Goal: Information Seeking & Learning: Learn about a topic

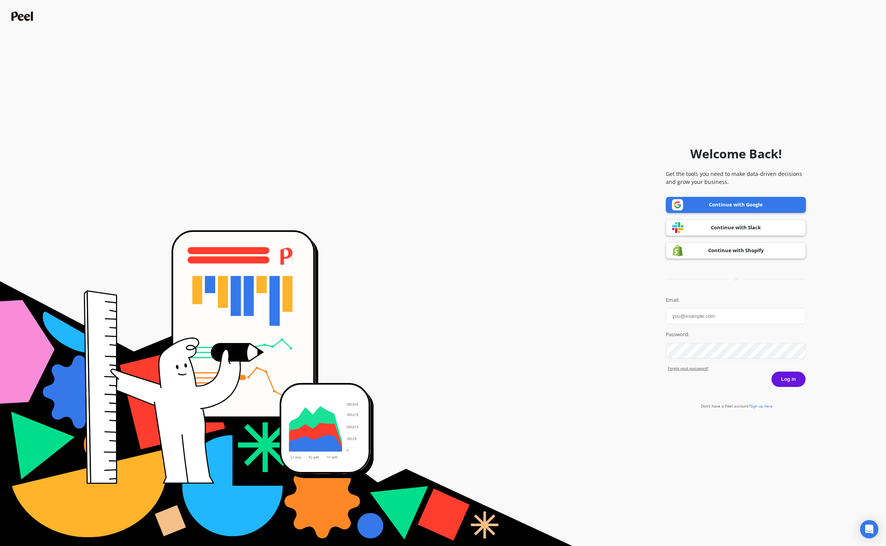
click at [750, 202] on link "Continue with Google" at bounding box center [736, 205] width 140 height 16
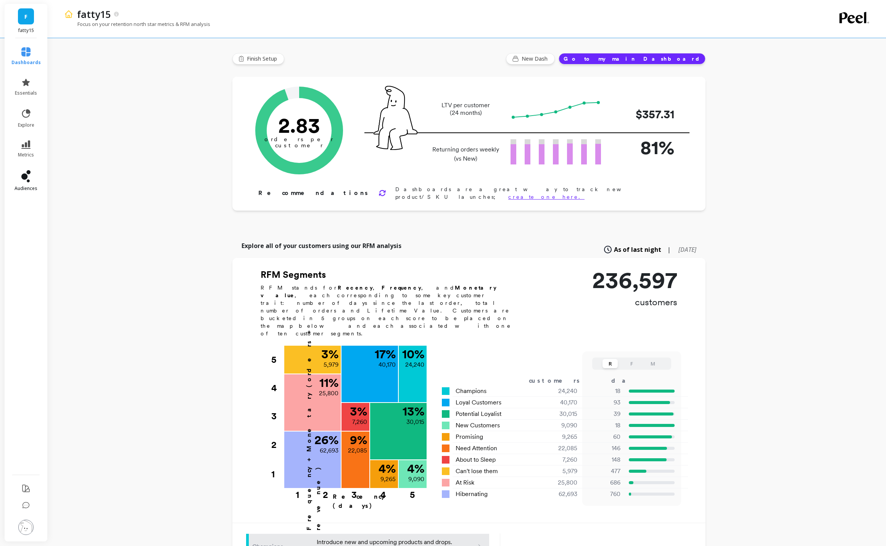
click at [19, 178] on link "audiences" at bounding box center [25, 180] width 29 height 21
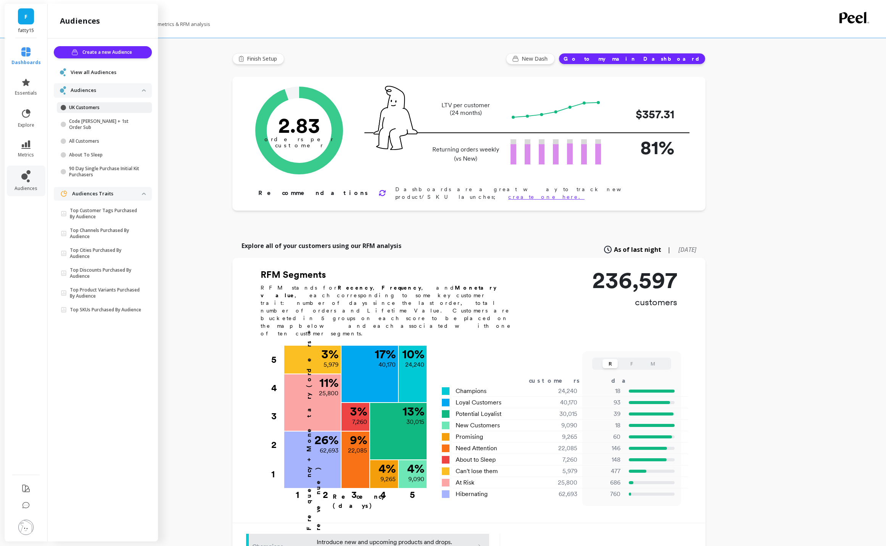
click at [89, 105] on p "UK Customers" at bounding box center [105, 108] width 73 height 6
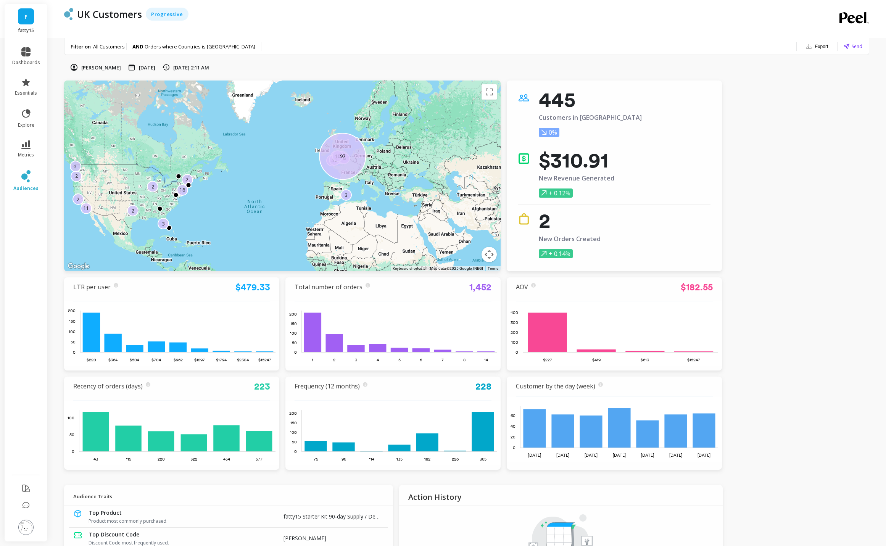
drag, startPoint x: 389, startPoint y: 144, endPoint x: 315, endPoint y: 193, distance: 88.9
click at [277, 220] on div "11 2 16 2 2 2 14 5 2 5 8 23 3 3 8 4 2 12 10 97" at bounding box center [282, 176] width 437 height 191
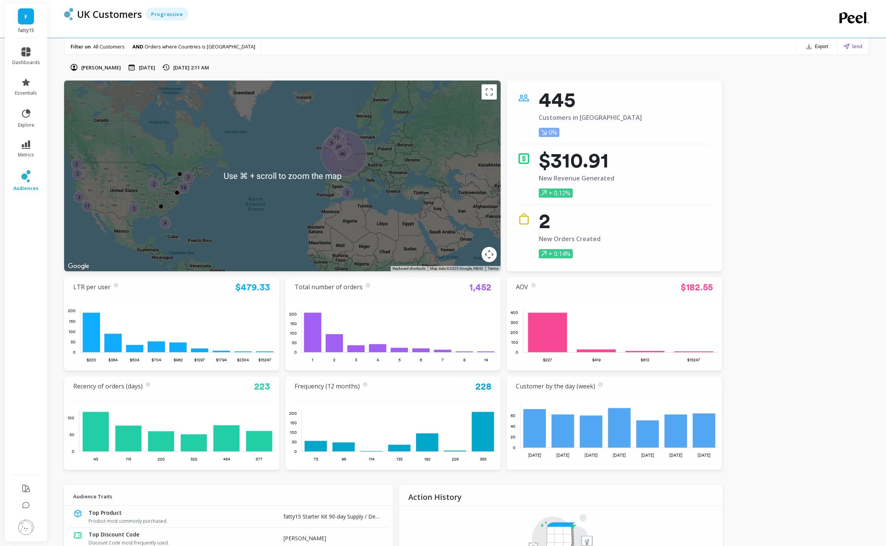
click at [182, 188] on p "16" at bounding box center [183, 187] width 5 height 6
click at [350, 165] on div "175" at bounding box center [344, 154] width 47 height 47
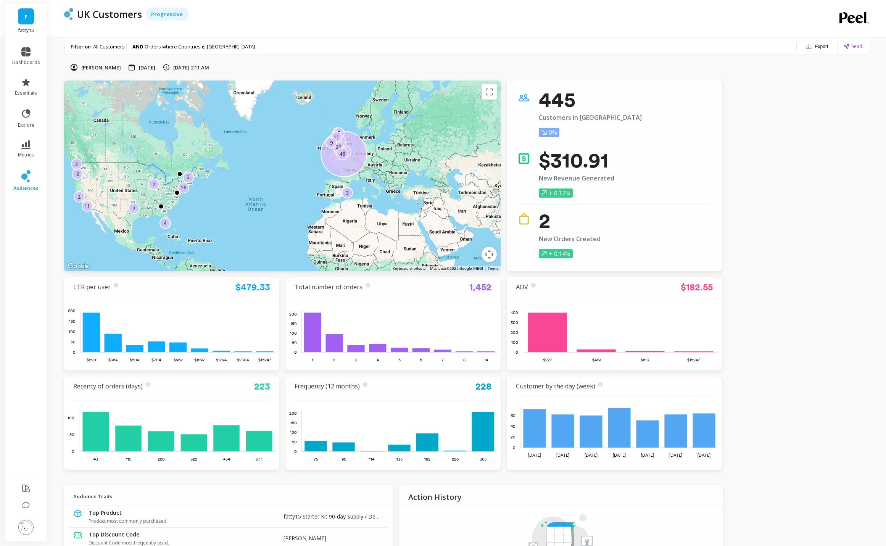
click at [350, 165] on div "175" at bounding box center [344, 154] width 47 height 47
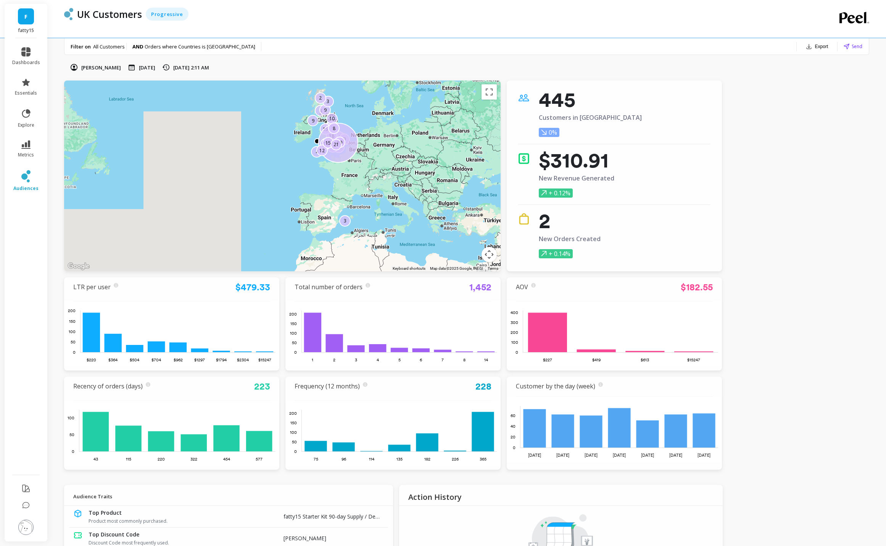
click at [233, 168] on div "4 15 8 19 4 19 18 15 9 3 10 9 9 3 134 19 14 2 4 12 9 15 8 21" at bounding box center [282, 176] width 437 height 191
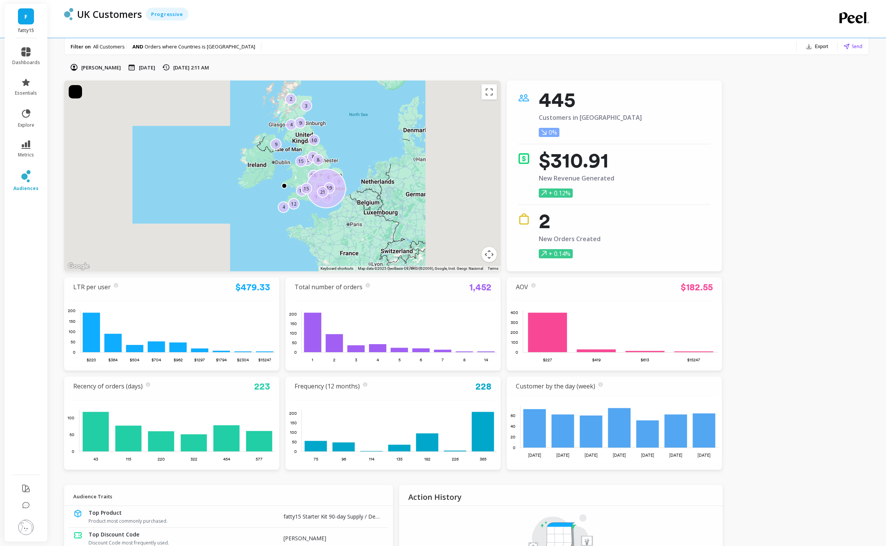
drag, startPoint x: 376, startPoint y: 156, endPoint x: 240, endPoint y: 236, distance: 157.5
click at [241, 237] on div "4 15 8 19 4 19 18 15 9 3 10 9 9 3 134 19 14 2 4 12 9 15 8 21" at bounding box center [282, 176] width 437 height 191
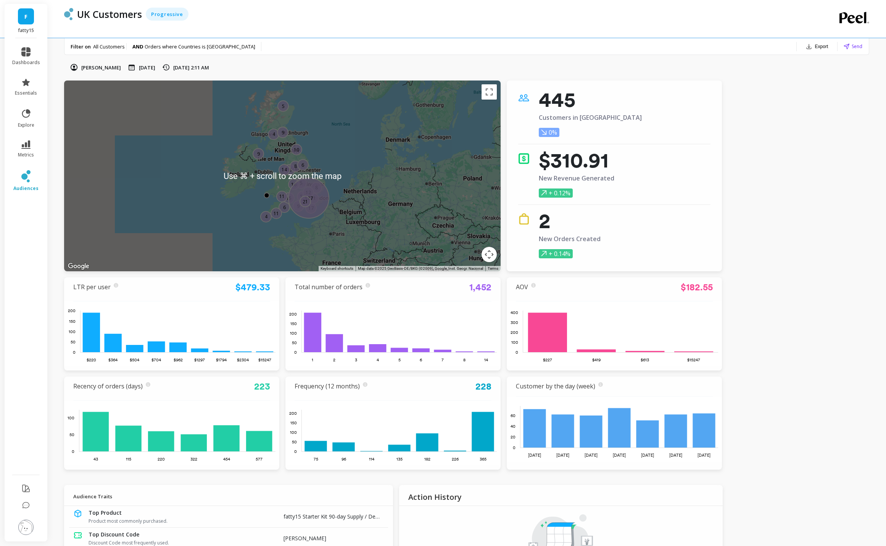
click at [260, 190] on div "15 8 4 6 8 17 6 9 10 17 5 5 9 11 15 12 4 16 137 11 9 11 14 21" at bounding box center [282, 176] width 437 height 191
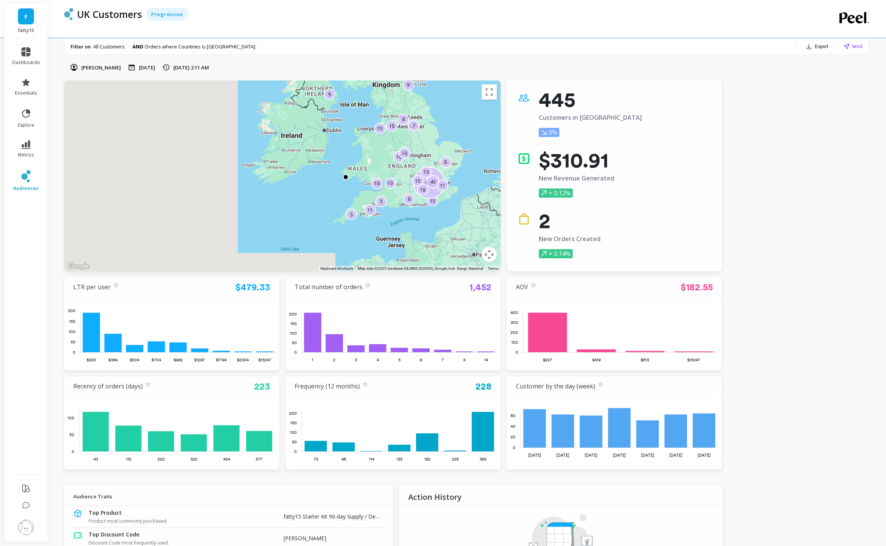
drag, startPoint x: 240, startPoint y: 195, endPoint x: 277, endPoint y: 186, distance: 37.6
click at [277, 186] on div "15 8 15 5 8 103 15 15 43 2 13 8 11 10 2 13 10 11 9 9 5 10 7 18" at bounding box center [282, 176] width 437 height 191
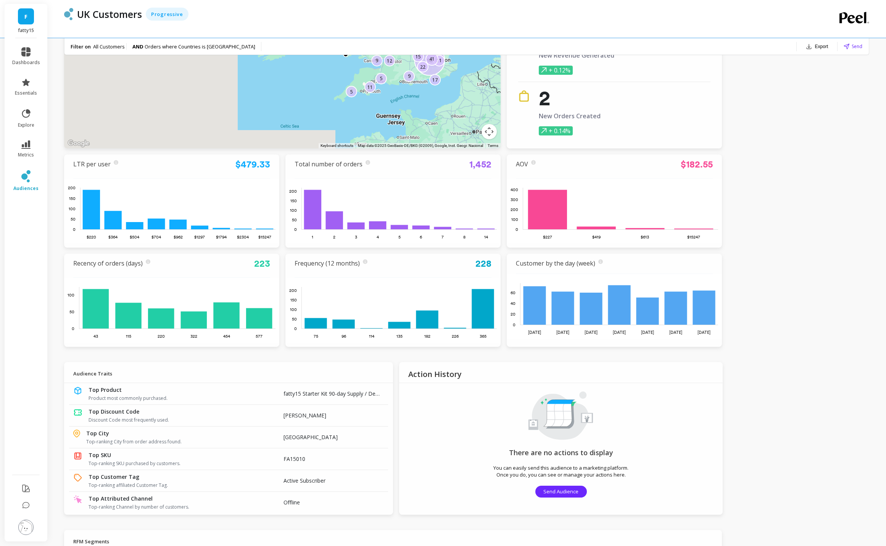
scroll to position [122, 0]
